Goal: Information Seeking & Learning: Learn about a topic

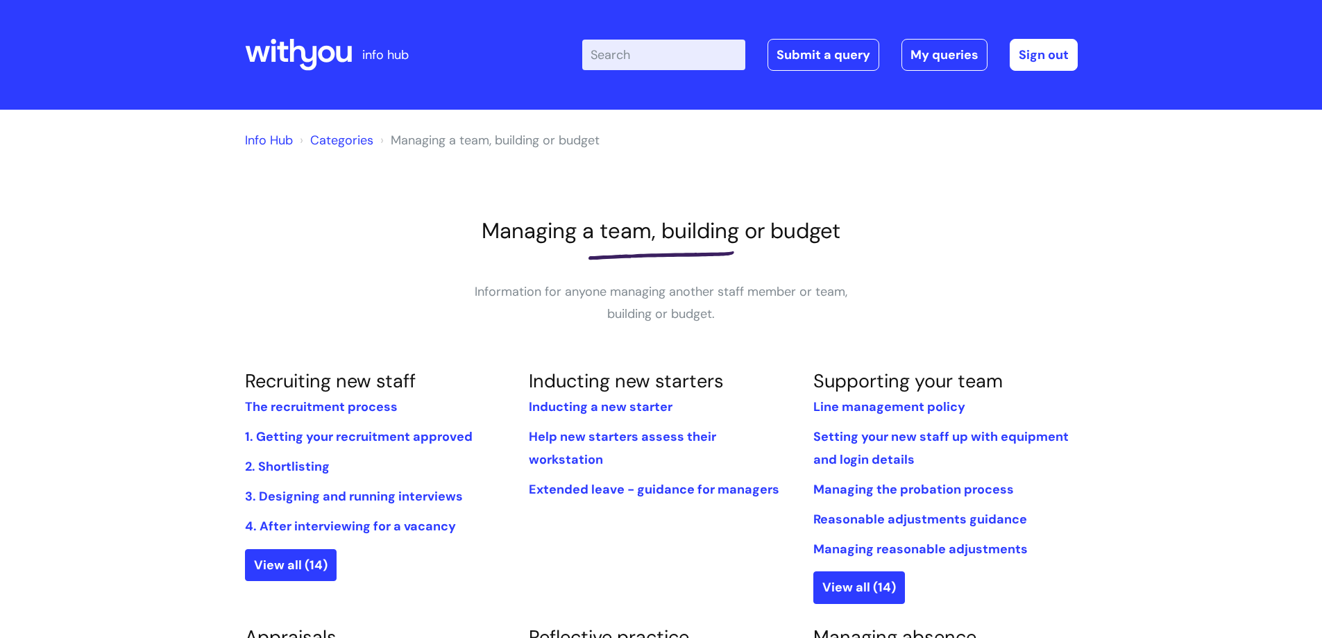
click at [284, 138] on link "Info Hub" at bounding box center [269, 140] width 48 height 17
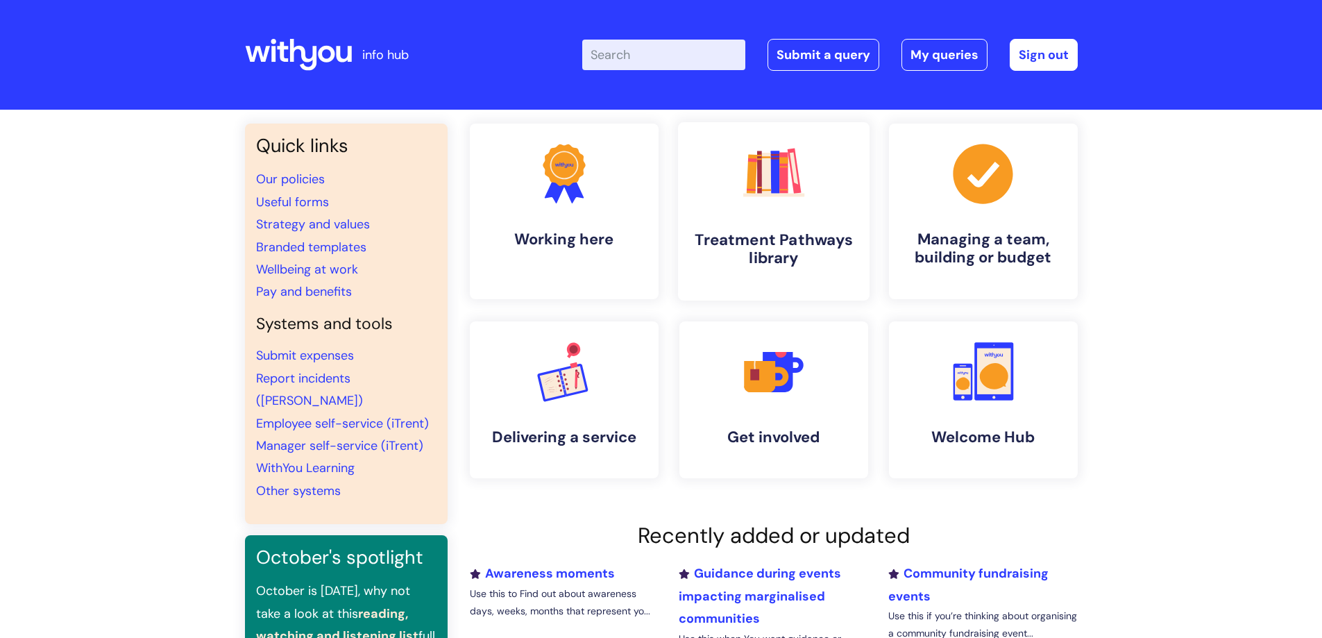
click at [793, 241] on h4 "Treatment Pathways library" at bounding box center [773, 248] width 169 height 37
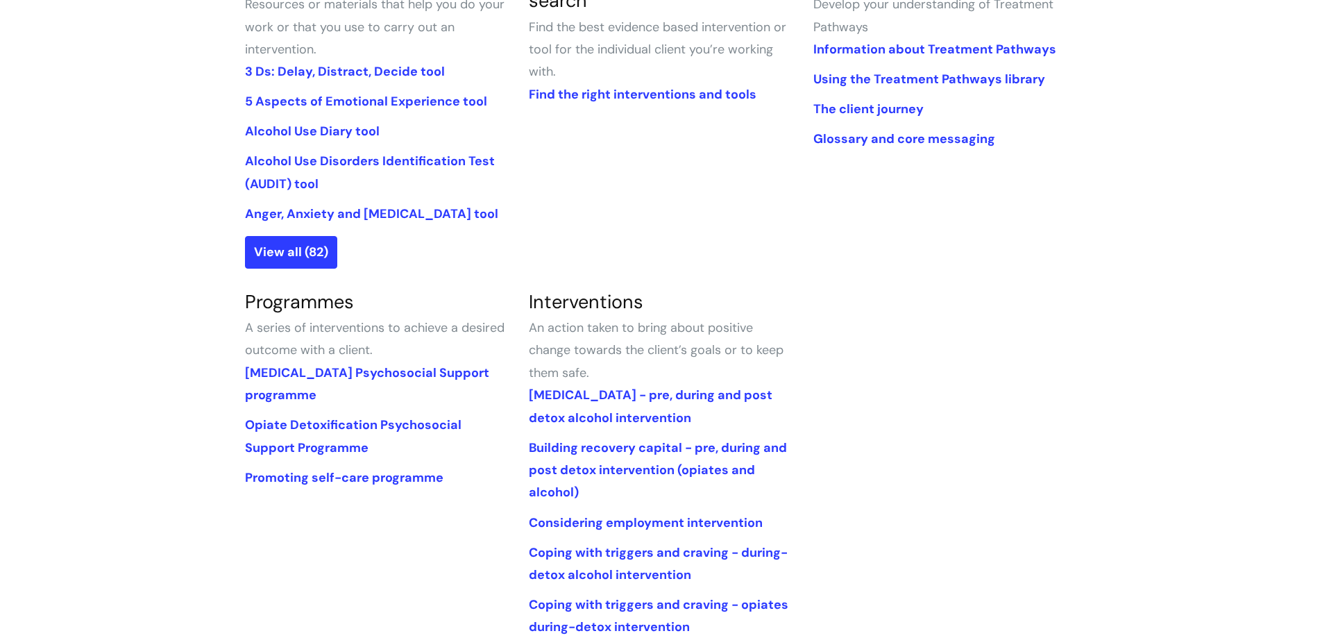
scroll to position [416, 0]
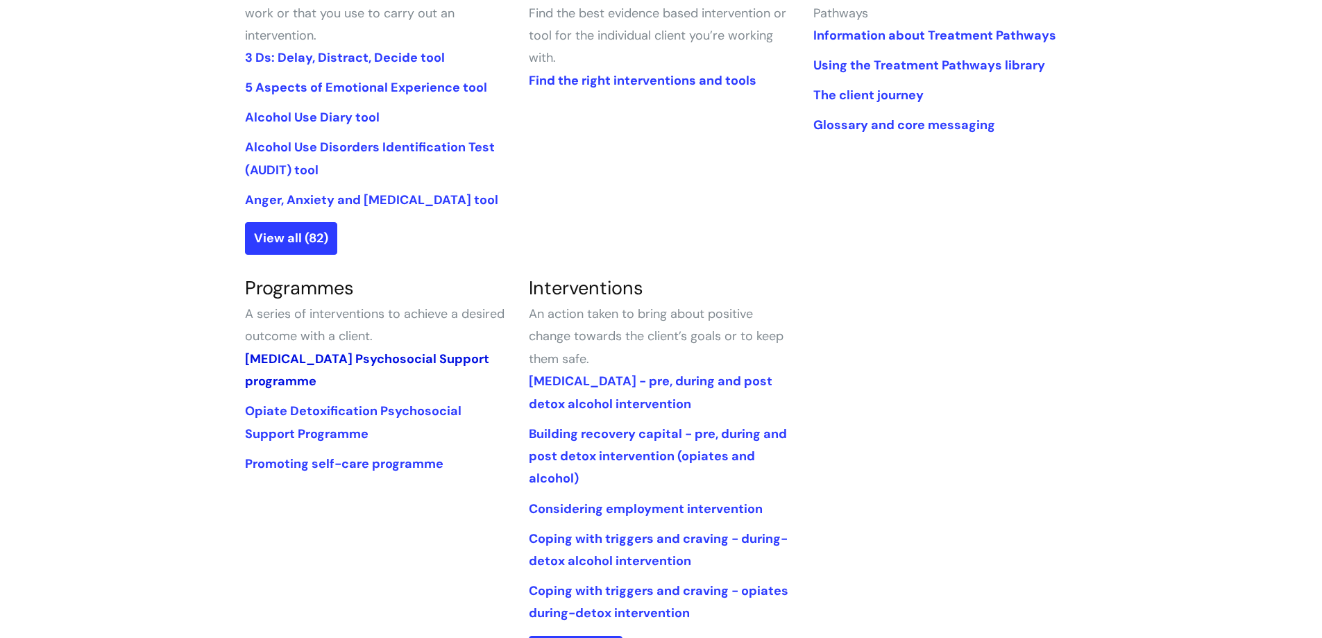
click at [287, 357] on link "[MEDICAL_DATA] Psychosocial Support programme" at bounding box center [367, 369] width 244 height 39
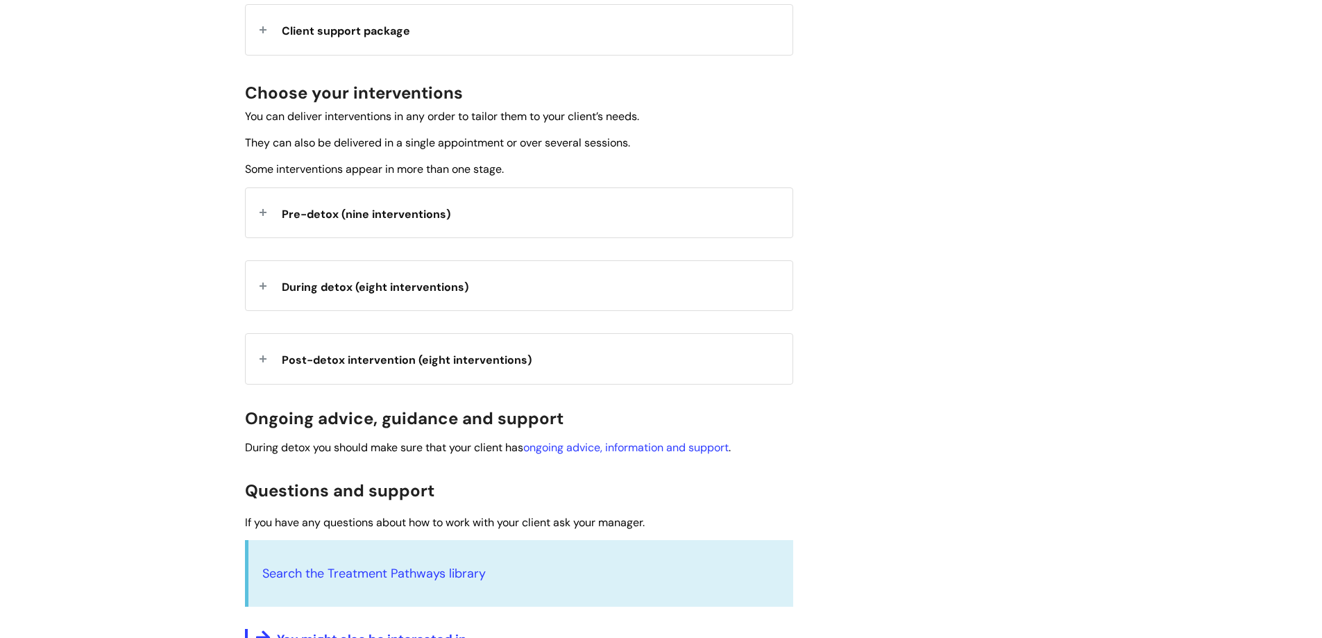
scroll to position [397, 0]
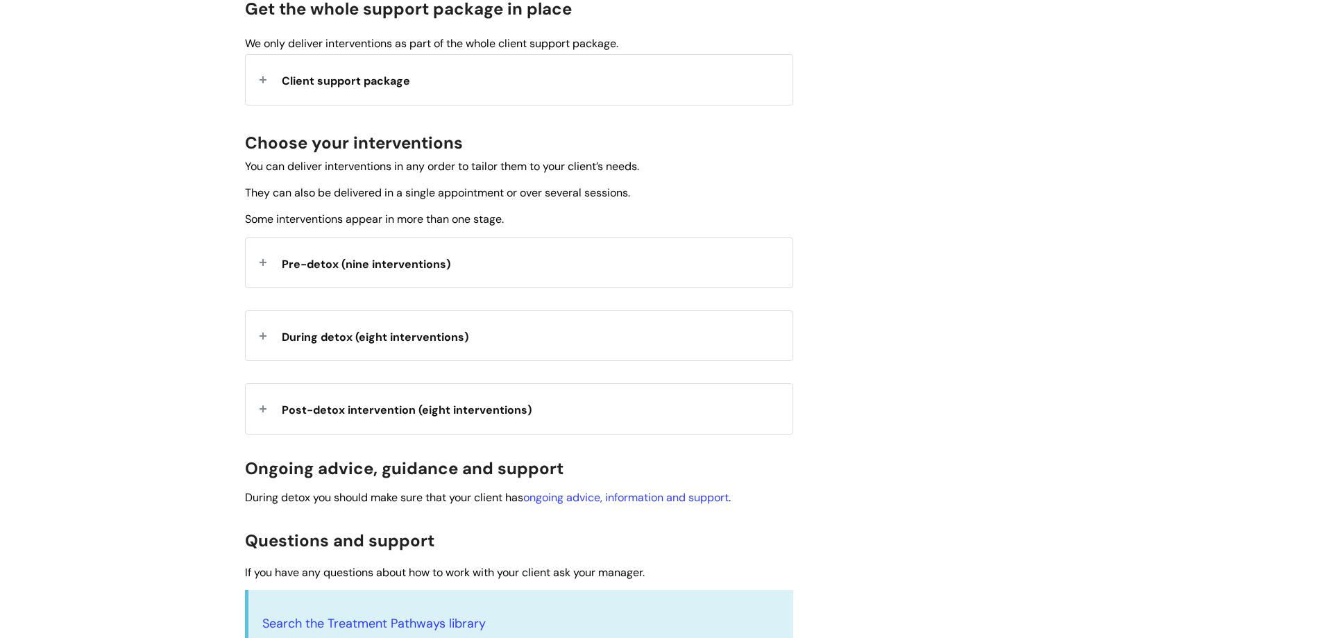
click at [266, 266] on div "Pre-detox (nine interventions)" at bounding box center [519, 262] width 547 height 49
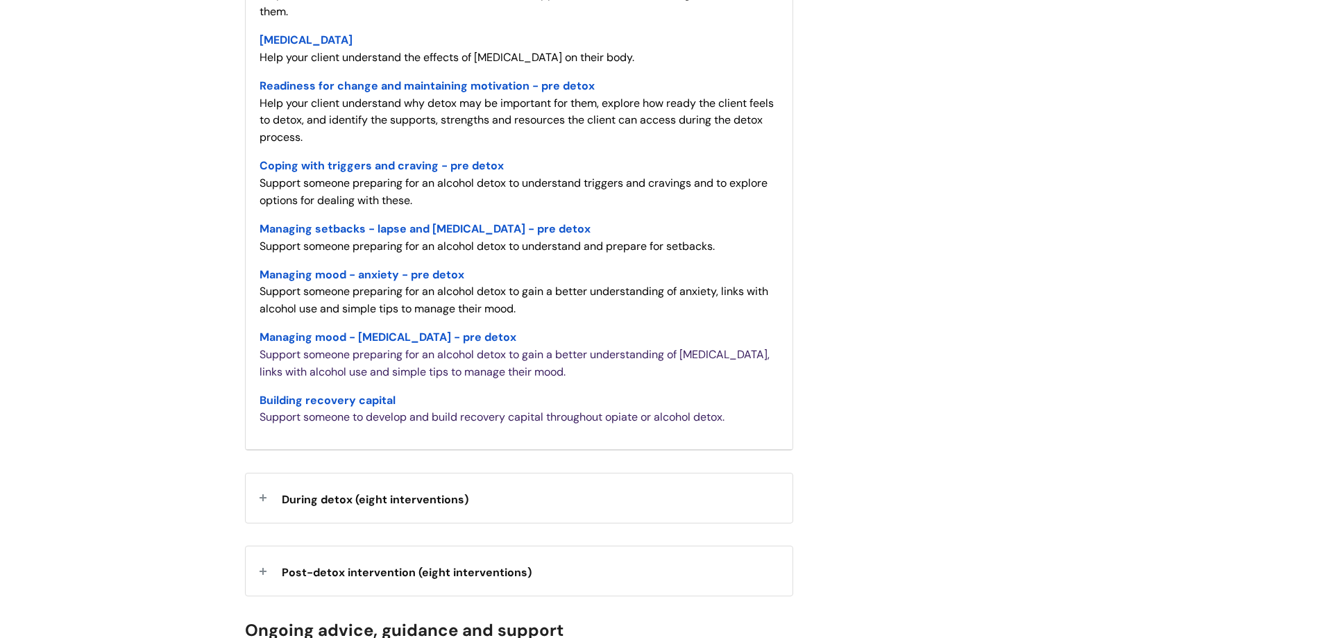
scroll to position [813, 0]
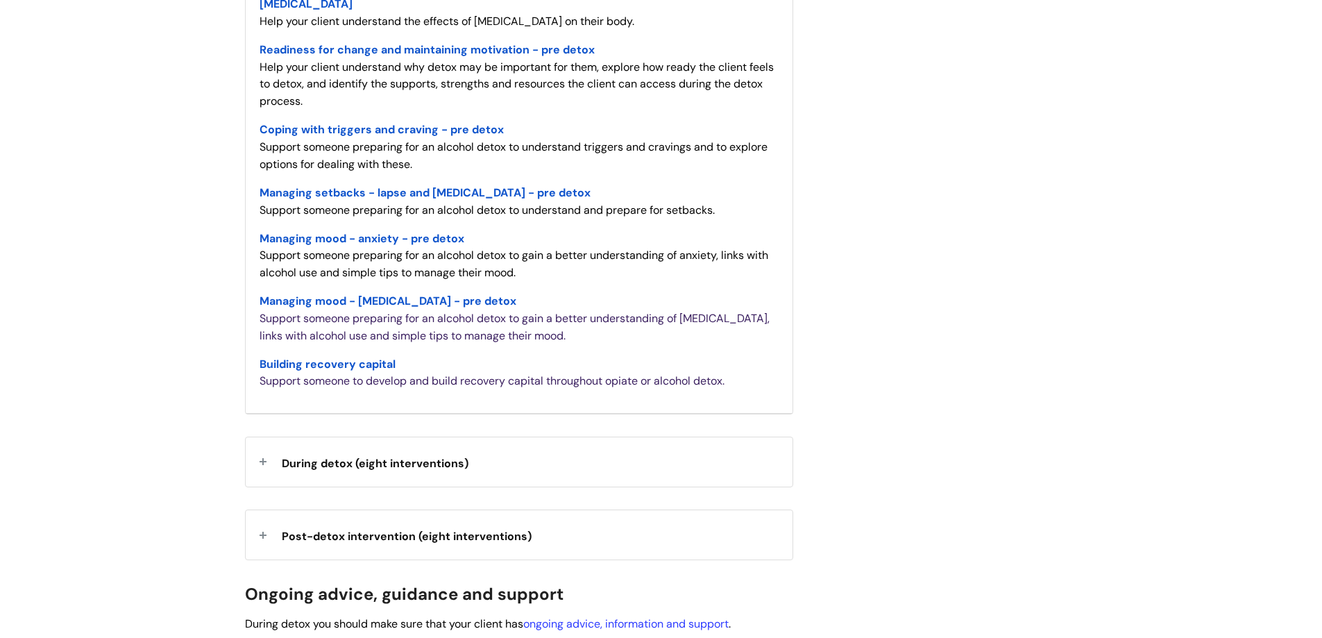
click at [273, 457] on div "During detox (eight interventions)" at bounding box center [519, 461] width 547 height 49
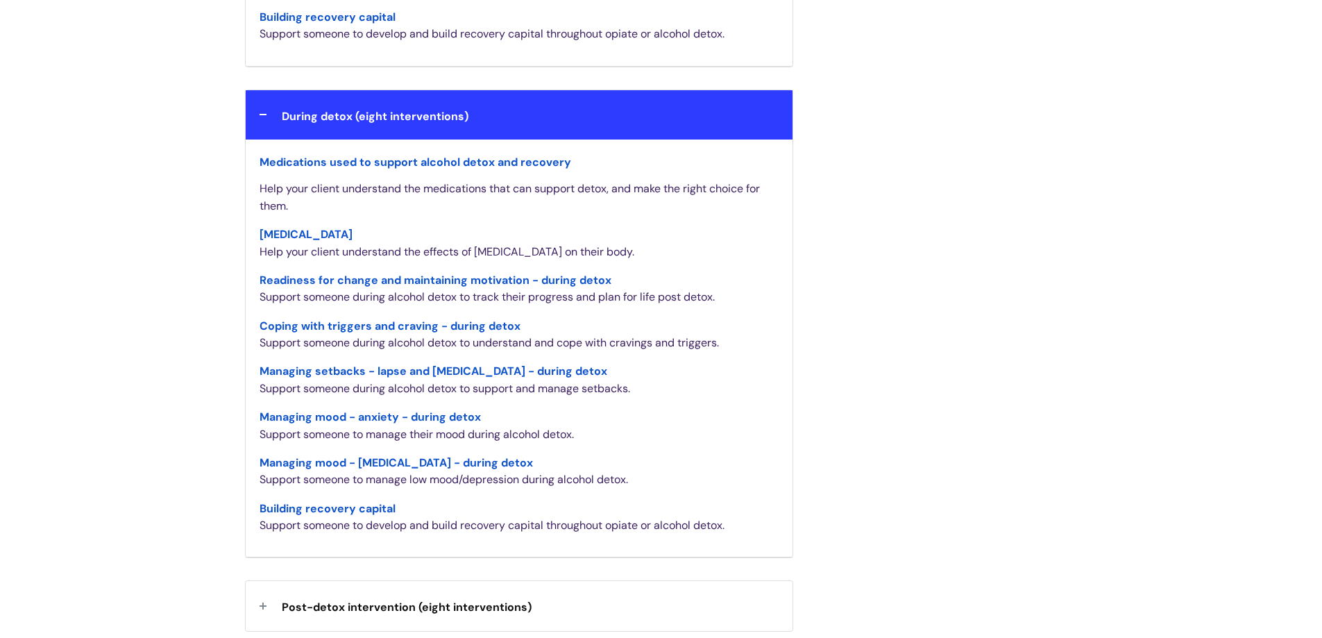
scroll to position [1438, 0]
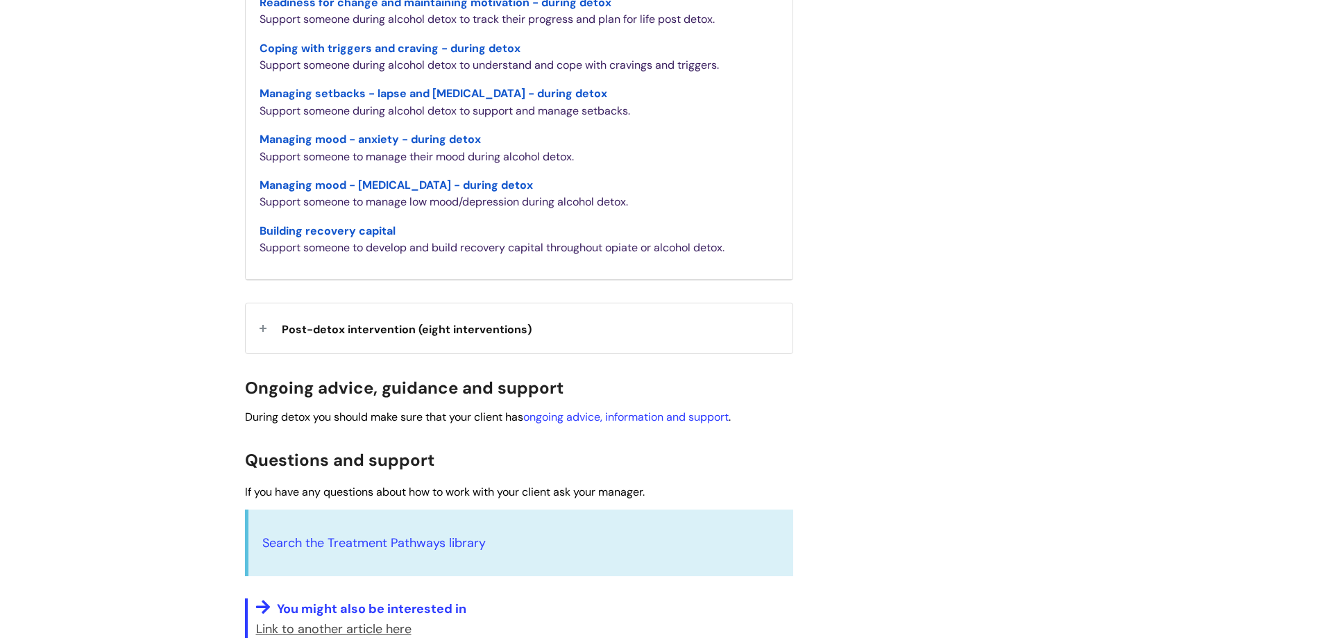
click at [263, 323] on div "Post-detox intervention (eight interventions)" at bounding box center [519, 327] width 547 height 49
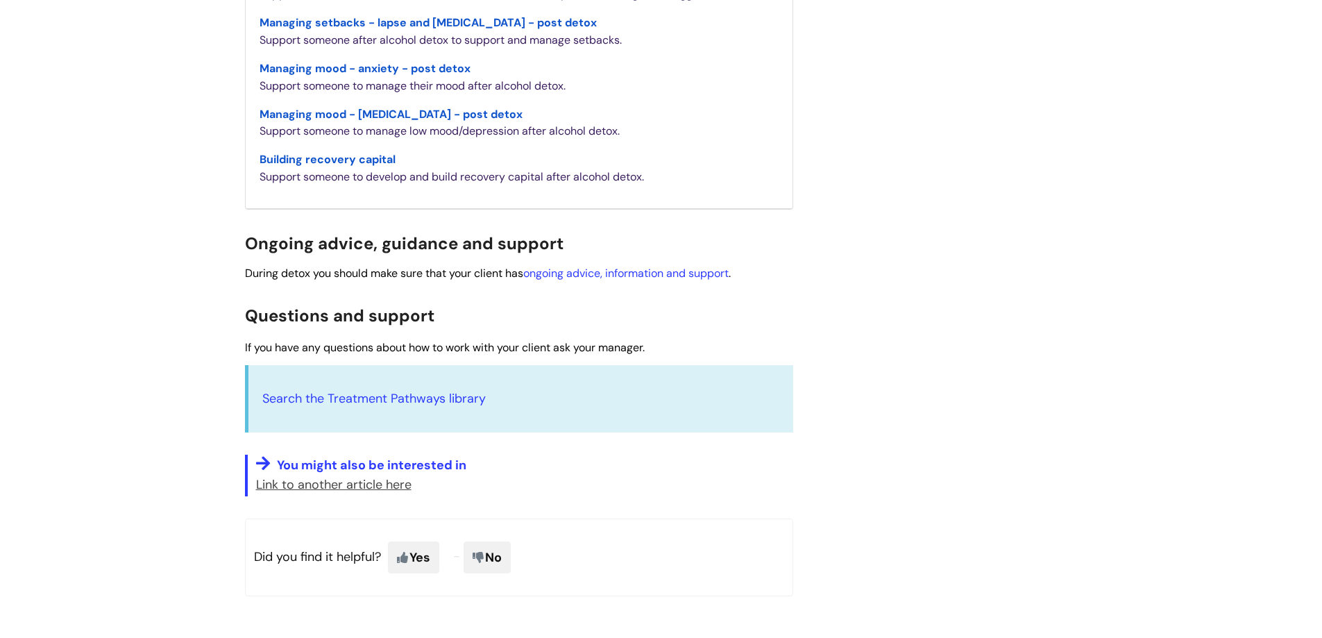
scroll to position [1913, 0]
